Goal: Information Seeking & Learning: Learn about a topic

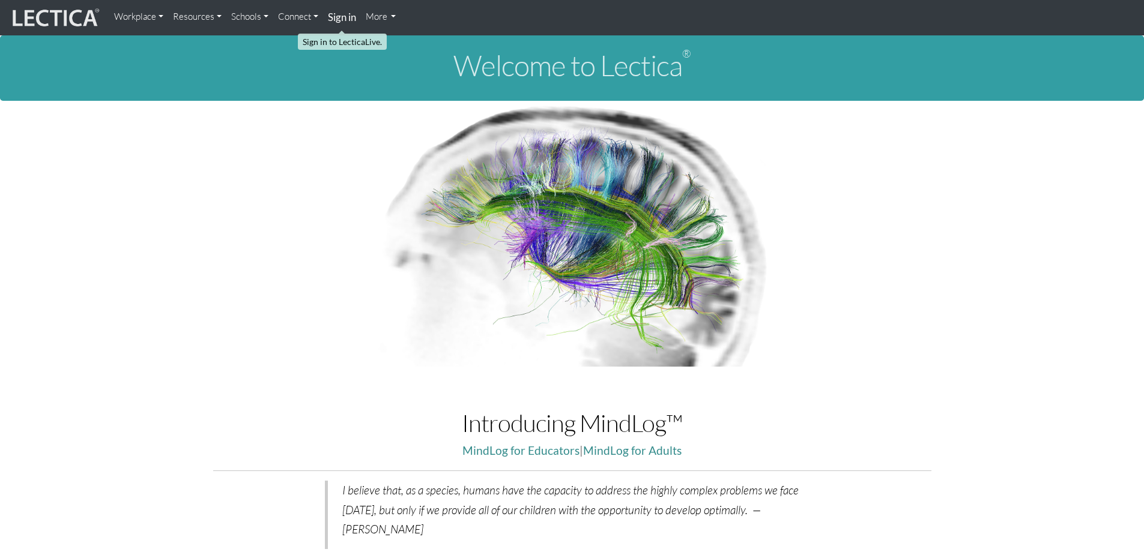
click at [349, 16] on strong "Sign in" at bounding box center [342, 17] width 28 height 13
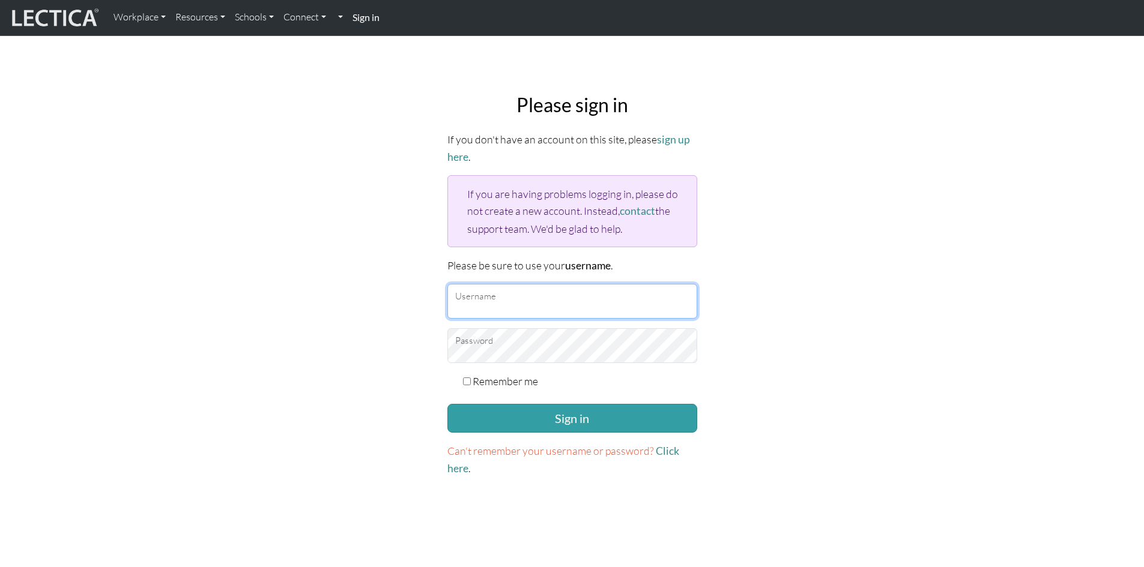
click at [499, 299] on input "Username" at bounding box center [572, 301] width 250 height 35
type input "debpasco"
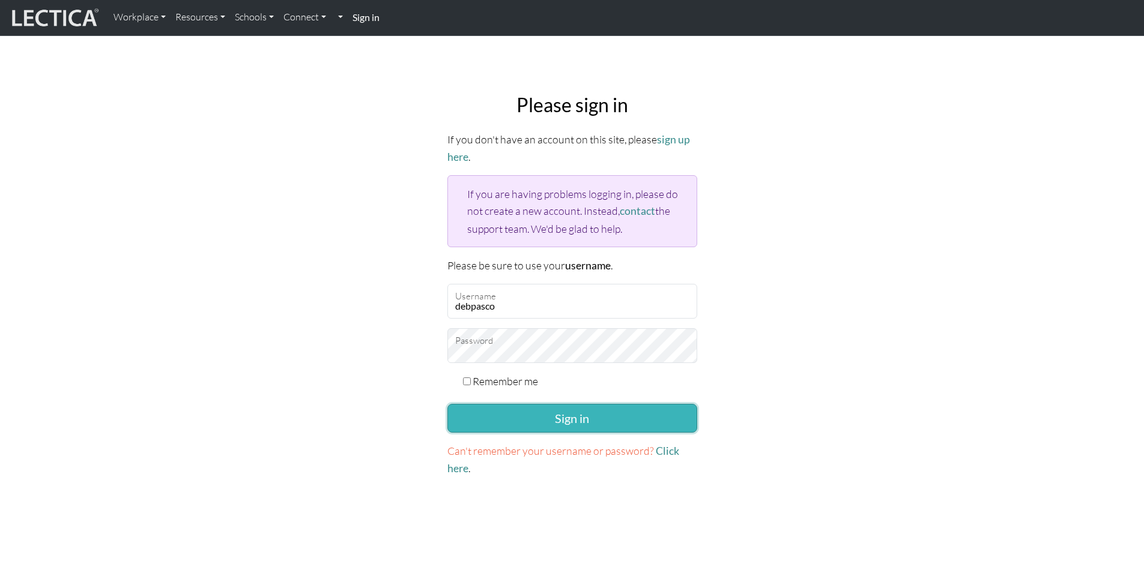
click at [560, 410] on button "Sign in" at bounding box center [572, 418] width 250 height 29
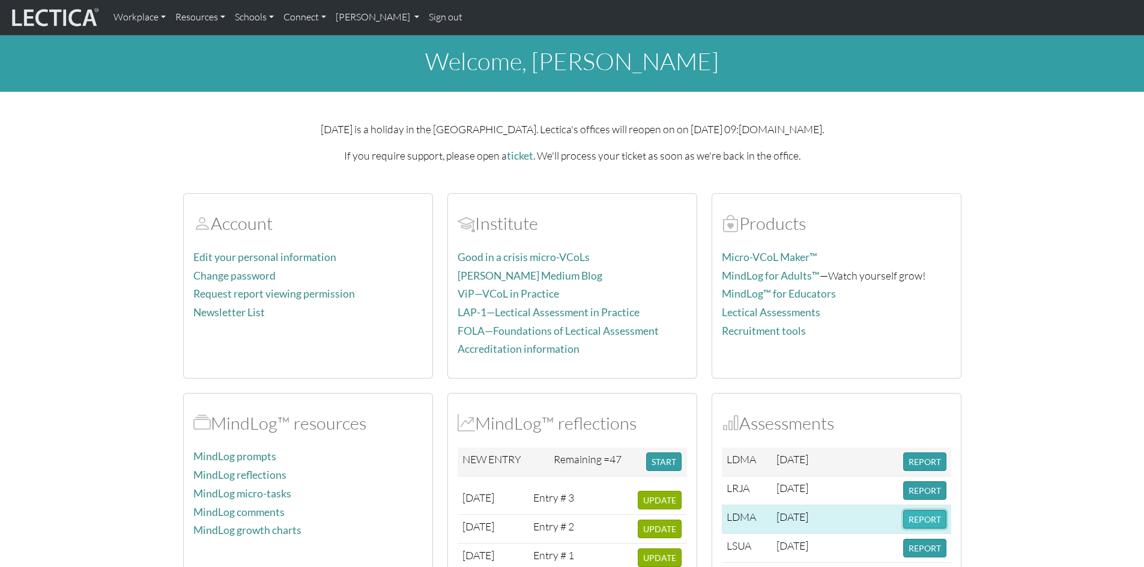
click at [921, 519] on button "REPORT" at bounding box center [924, 519] width 43 height 19
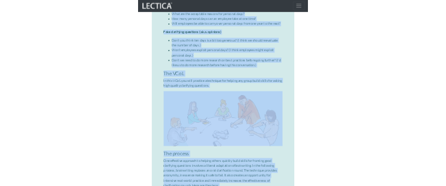
scroll to position [5228, 0]
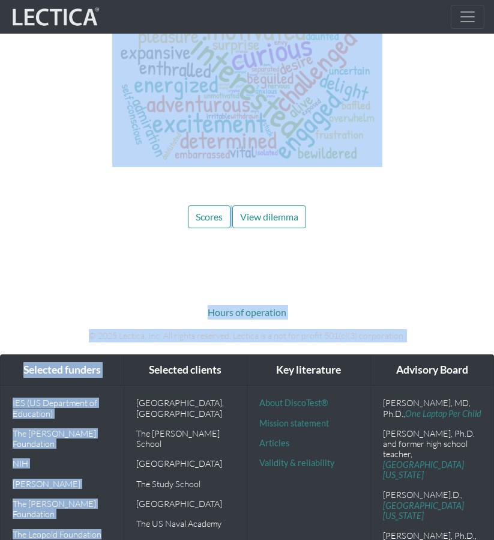
drag, startPoint x: 69, startPoint y: 93, endPoint x: -208, endPoint y: 1111, distance: 1054.6
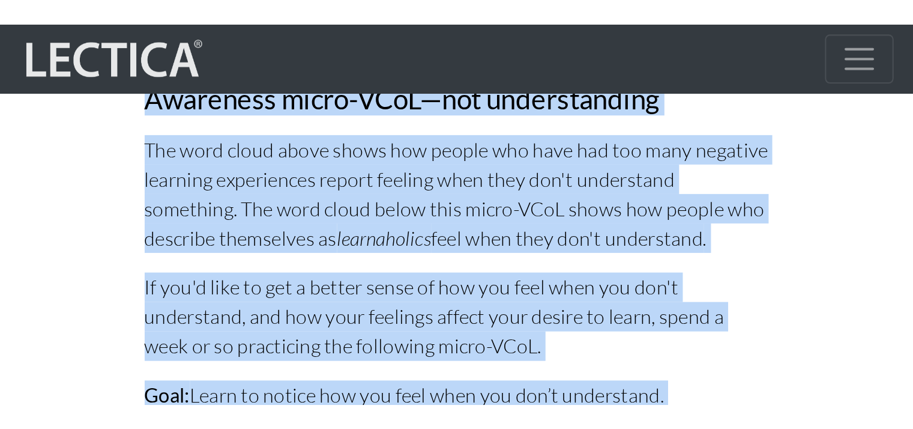
scroll to position [5198, 0]
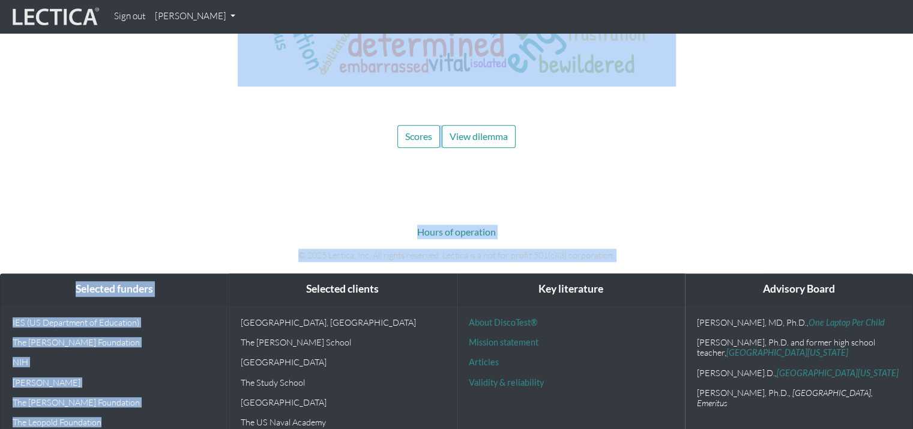
click at [694, 196] on div "Hours of operation © 2025 Lectica, Inc. All rights reserved. Lectica is a not f…" at bounding box center [457, 234] width 684 height 76
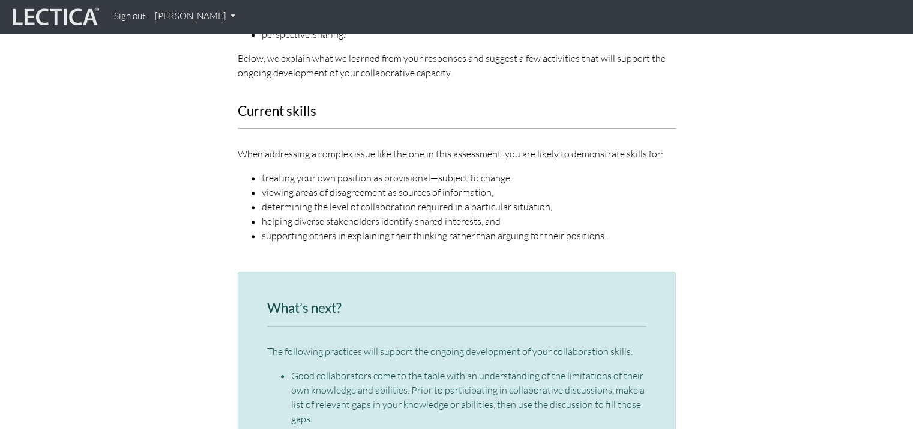
scroll to position [935, 0]
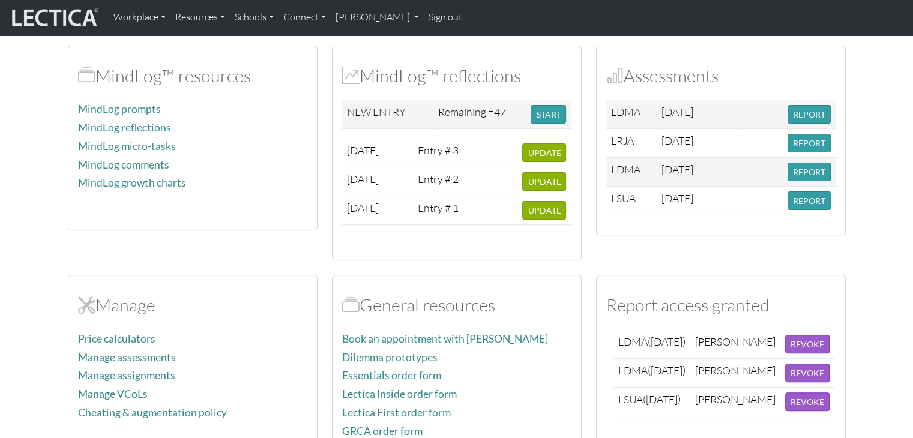
scroll to position [480, 0]
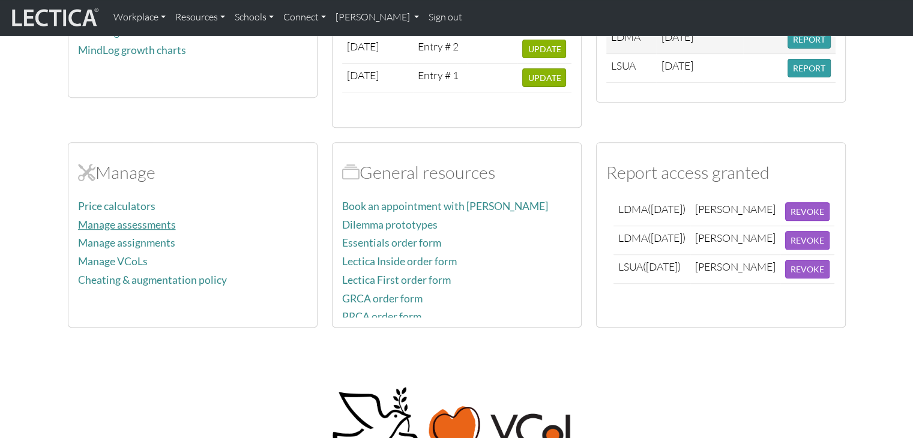
click at [160, 222] on link "Manage assessments" at bounding box center [127, 225] width 98 height 13
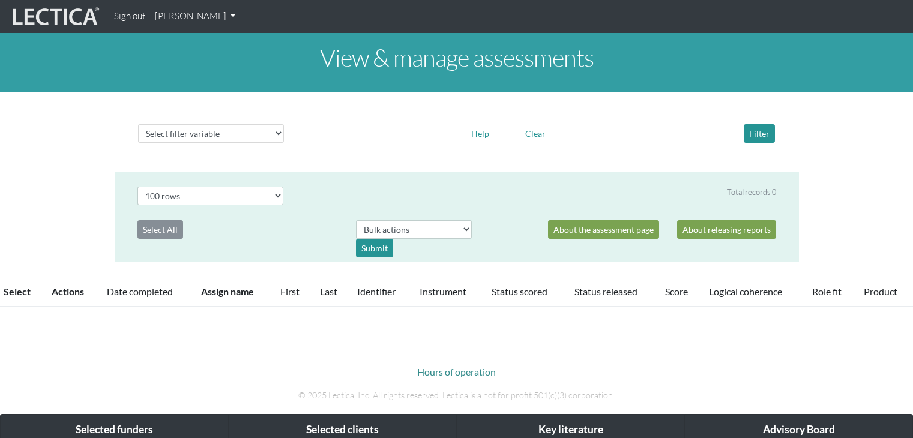
select select "100"
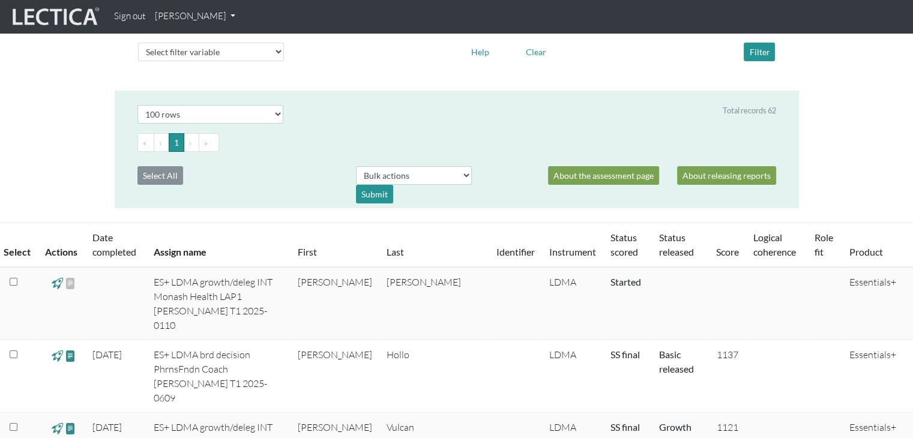
scroll to position [120, 0]
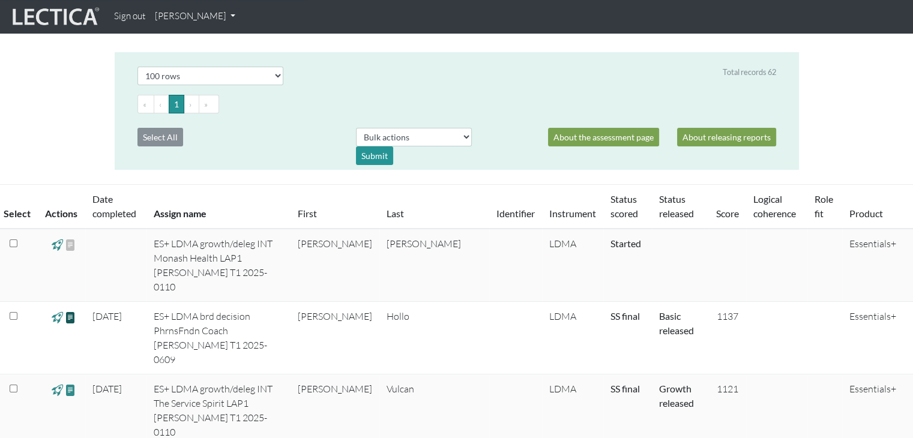
click at [70, 310] on span at bounding box center [70, 317] width 11 height 14
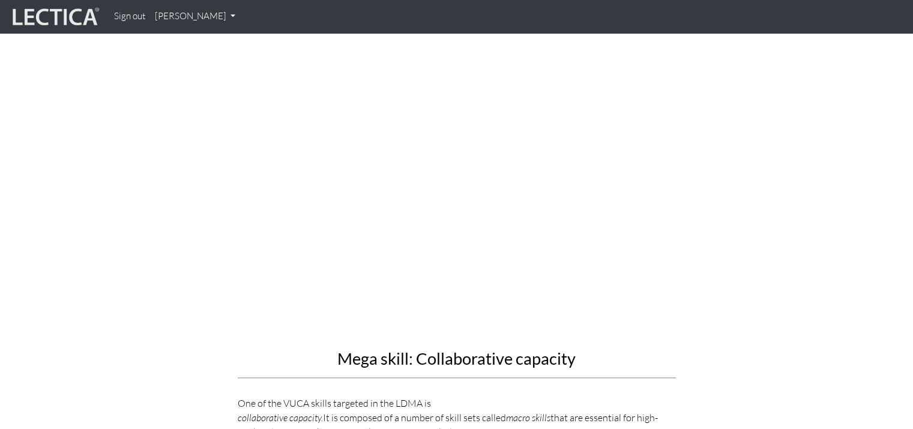
scroll to position [1321, 0]
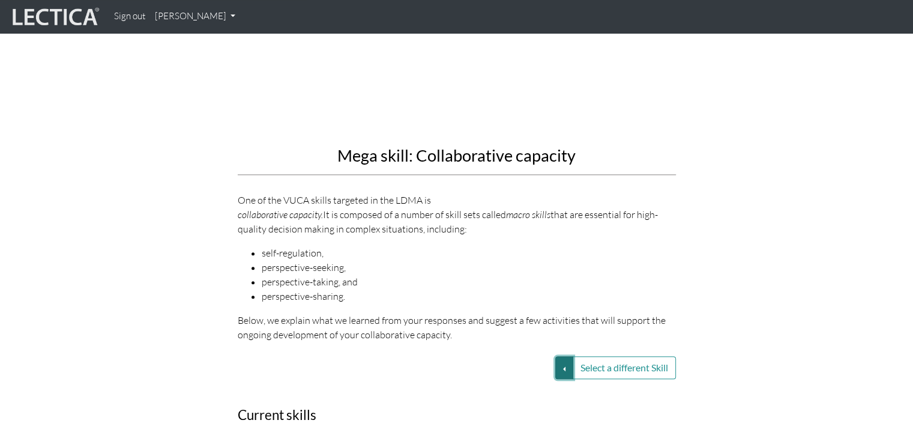
click at [560, 356] on button "Select a different Skill" at bounding box center [564, 367] width 18 height 23
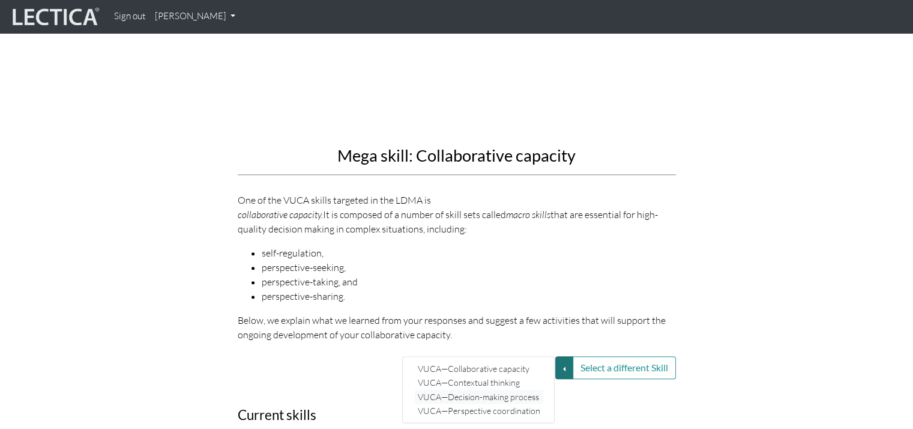
click at [521, 389] on link "VUCA—Decision-making process" at bounding box center [479, 396] width 128 height 14
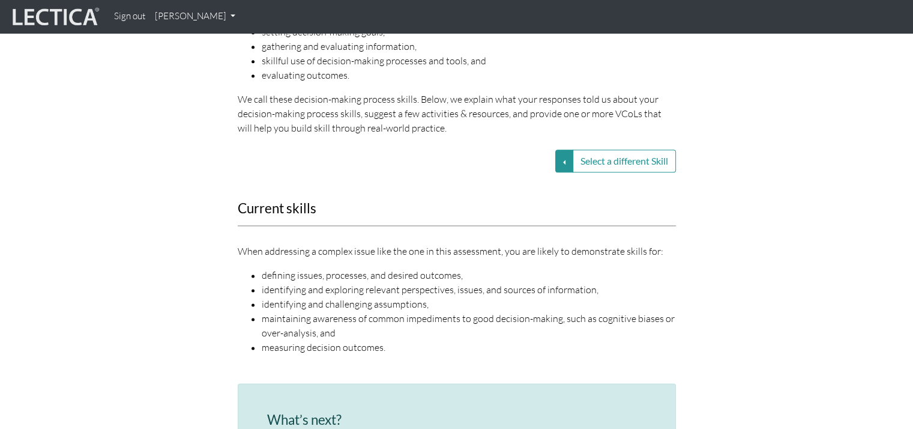
scroll to position [1561, 0]
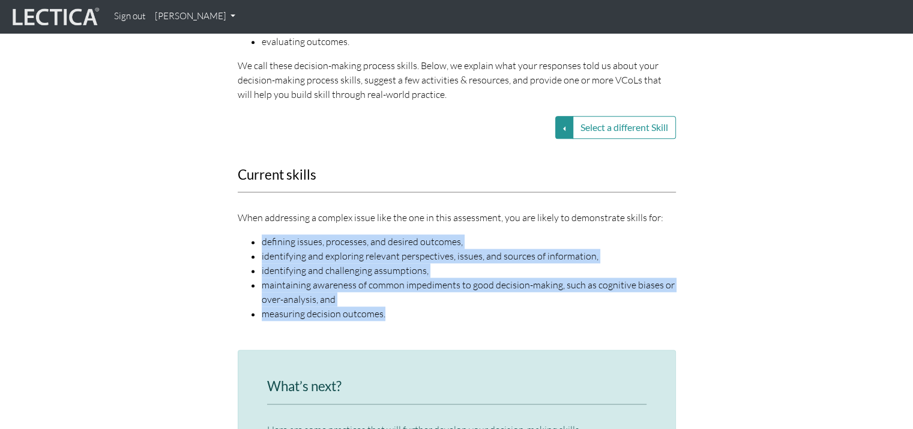
drag, startPoint x: 262, startPoint y: 225, endPoint x: 414, endPoint y: 298, distance: 167.8
click at [414, 298] on ul "defining issues, processes, and desired outcomes, identifying and exploring rel…" at bounding box center [457, 277] width 438 height 86
copy ul "defining issues, processes, and desired outcomes, identifying and exploring rel…"
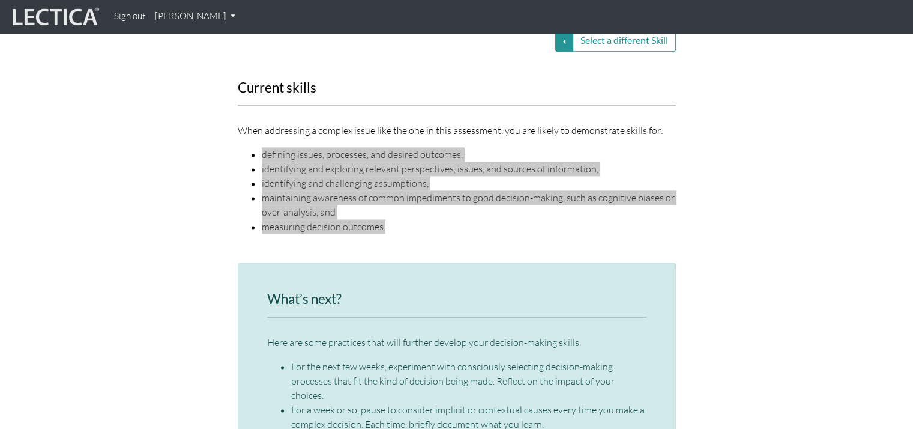
scroll to position [1741, 0]
